Goal: Task Accomplishment & Management: Manage account settings

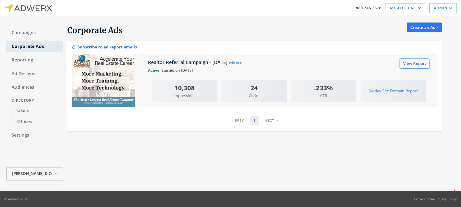
click at [33, 174] on span "Adams Cameron & Co. Realtors" at bounding box center [32, 173] width 40 height 6
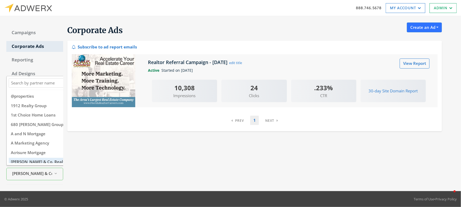
click at [20, 80] on input "Search Magnifying Glass" at bounding box center [47, 83] width 74 height 7
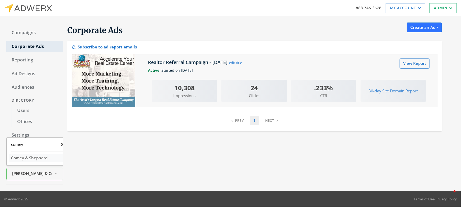
type input "comey"
click at [36, 154] on button "Comey & Shepherd" at bounding box center [40, 158] width 63 height 8
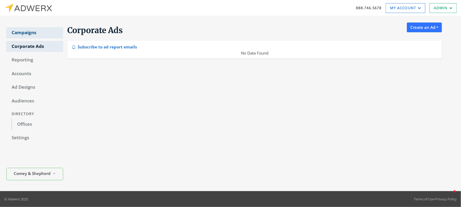
click at [19, 35] on link "Campaigns" at bounding box center [34, 32] width 57 height 11
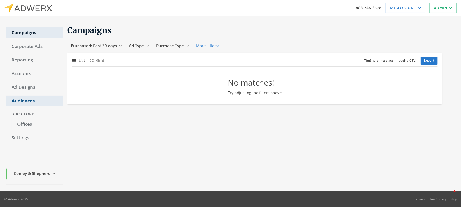
click at [22, 101] on link "Audiences" at bounding box center [34, 100] width 57 height 11
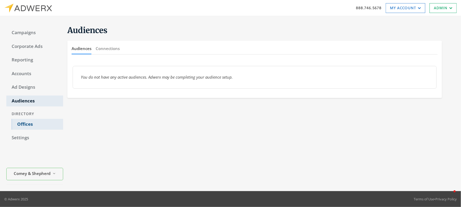
click at [26, 125] on link "Offices" at bounding box center [38, 124] width 52 height 11
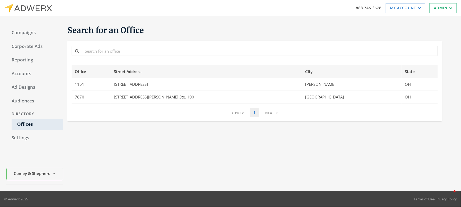
click at [20, 114] on div "Directory" at bounding box center [34, 114] width 57 height 10
click at [21, 102] on link "Audiences" at bounding box center [34, 100] width 57 height 11
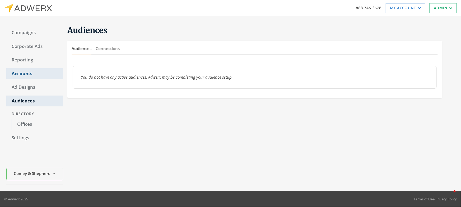
click at [26, 73] on link "Accounts" at bounding box center [34, 73] width 57 height 11
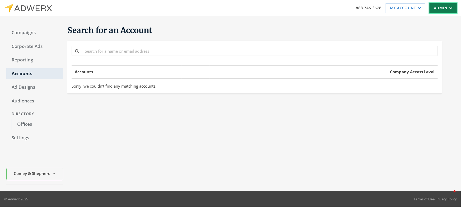
click at [438, 10] on link "Admin" at bounding box center [443, 8] width 27 height 10
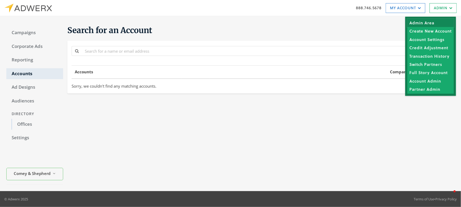
click at [428, 21] on link "Admin Area" at bounding box center [431, 23] width 47 height 8
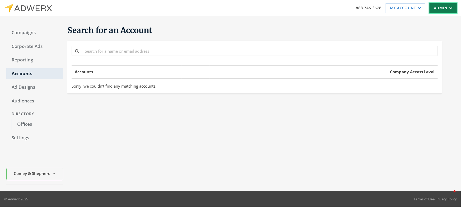
click at [442, 9] on link "Admin" at bounding box center [443, 8] width 27 height 10
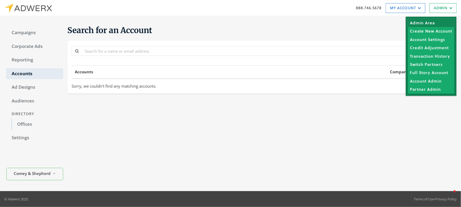
click at [439, 20] on link "Admin Area" at bounding box center [431, 23] width 47 height 8
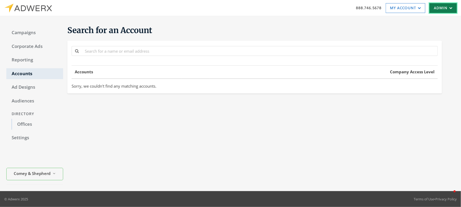
click at [449, 7] on icon at bounding box center [450, 7] width 5 height 3
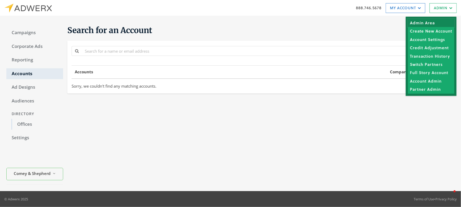
click at [439, 23] on link "Admin Area" at bounding box center [431, 23] width 47 height 8
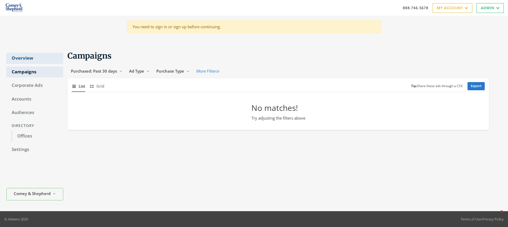
click at [30, 58] on link "Overview" at bounding box center [34, 58] width 57 height 11
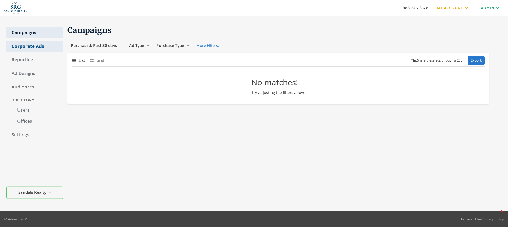
click at [34, 48] on link "Corporate Ads" at bounding box center [34, 46] width 57 height 11
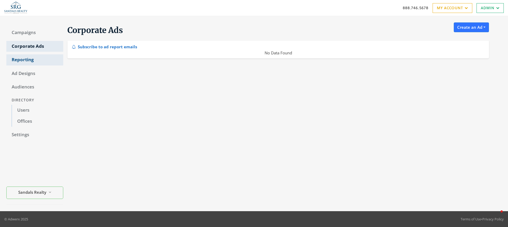
click at [29, 61] on link "Reporting" at bounding box center [34, 59] width 57 height 11
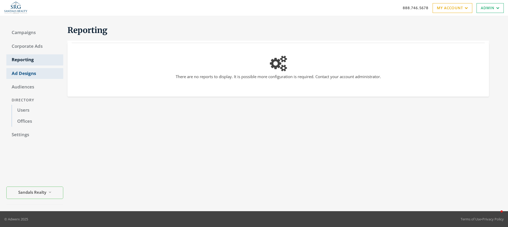
click at [29, 75] on link "Ad Designs" at bounding box center [34, 73] width 57 height 11
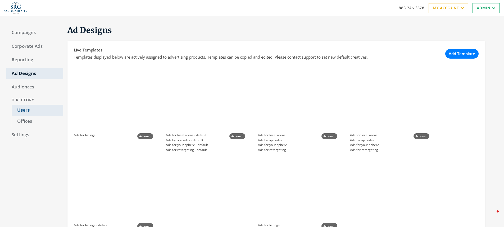
click at [28, 110] on link "Users" at bounding box center [38, 110] width 52 height 11
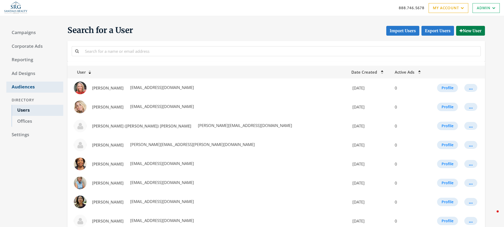
click at [24, 83] on link "Audiences" at bounding box center [34, 87] width 57 height 11
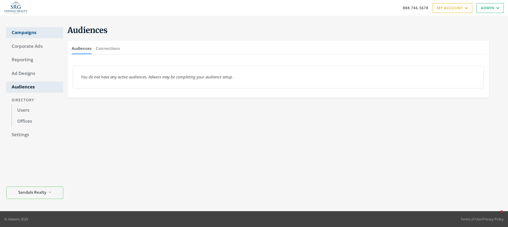
click at [31, 33] on link "Campaigns" at bounding box center [34, 32] width 57 height 11
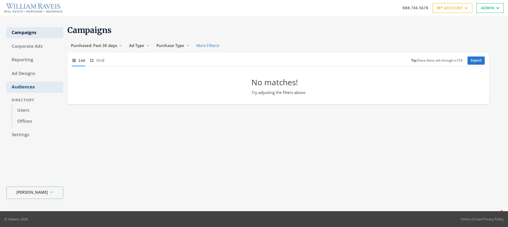
click at [26, 89] on link "Audiences" at bounding box center [34, 87] width 57 height 11
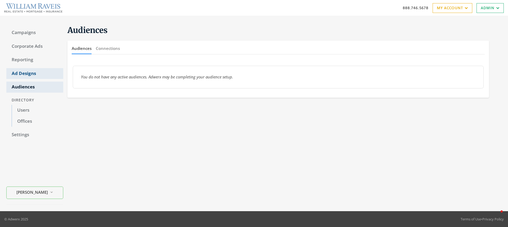
click at [24, 74] on link "Ad Designs" at bounding box center [34, 73] width 57 height 11
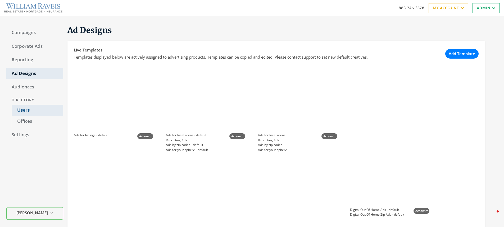
click at [25, 112] on link "Users" at bounding box center [38, 110] width 52 height 11
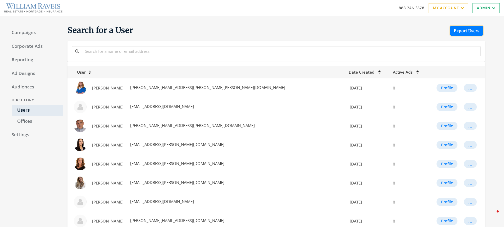
click at [465, 32] on link "Export Users" at bounding box center [466, 31] width 33 height 10
click at [391, 32] on h1 "Search for a User Export Users" at bounding box center [275, 30] width 417 height 11
